Goal: Task Accomplishment & Management: Manage account settings

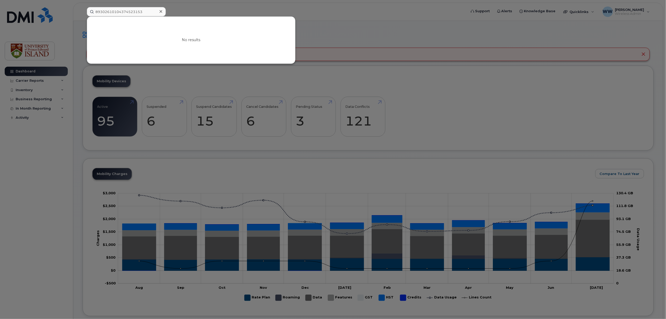
click at [160, 11] on icon at bounding box center [161, 11] width 3 height 4
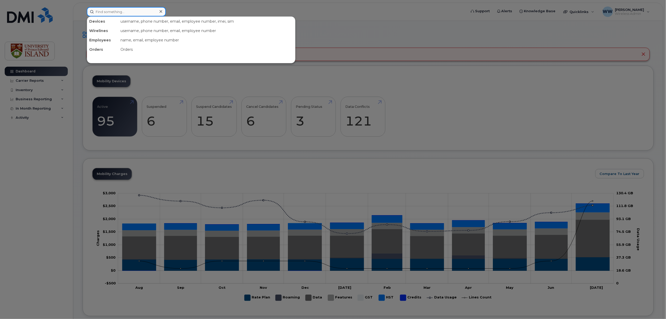
paste input "(902) 388-1637"
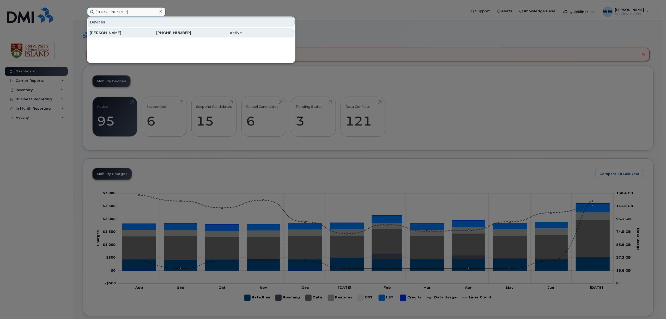
type input "(902) 388-1637"
click at [109, 34] on div "Laura Shacklock" at bounding box center [115, 32] width 51 height 5
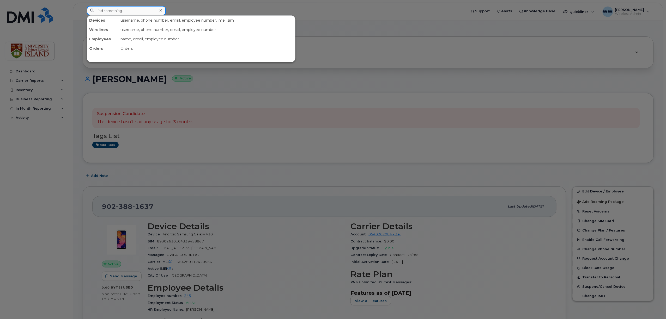
click at [137, 13] on input at bounding box center [126, 10] width 79 height 9
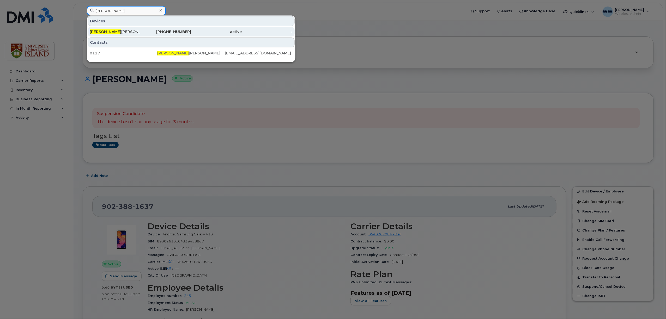
type input "martha"
click at [124, 32] on div "Martha Mellish" at bounding box center [115, 31] width 51 height 5
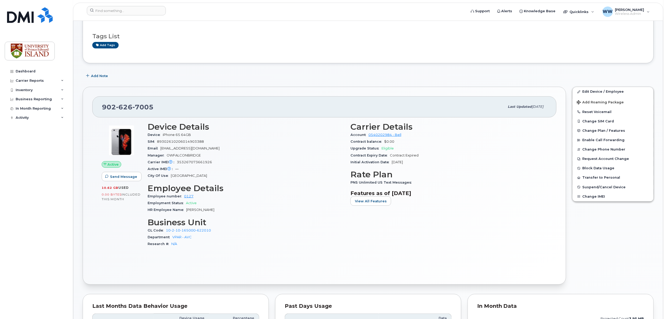
scroll to position [35, 0]
click at [603, 92] on link "Edit Device / Employee" at bounding box center [612, 92] width 81 height 9
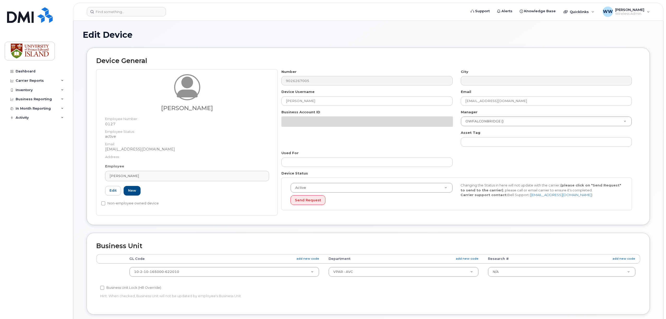
select select "2042298"
select select "2042284"
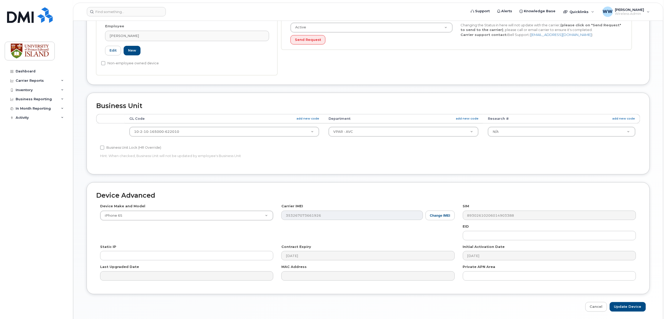
scroll to position [161, 0]
